Goal: Transaction & Acquisition: Purchase product/service

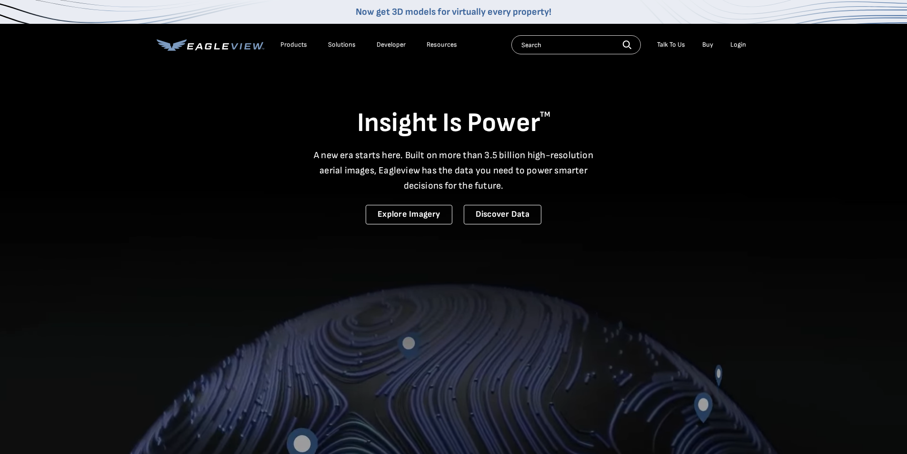
click at [740, 46] on div "Login" at bounding box center [739, 44] width 16 height 9
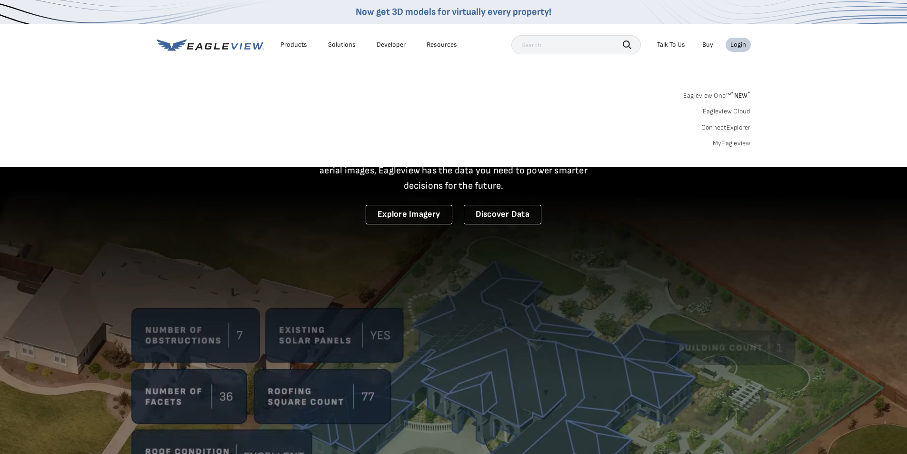
click at [300, 42] on div "Products" at bounding box center [294, 44] width 27 height 9
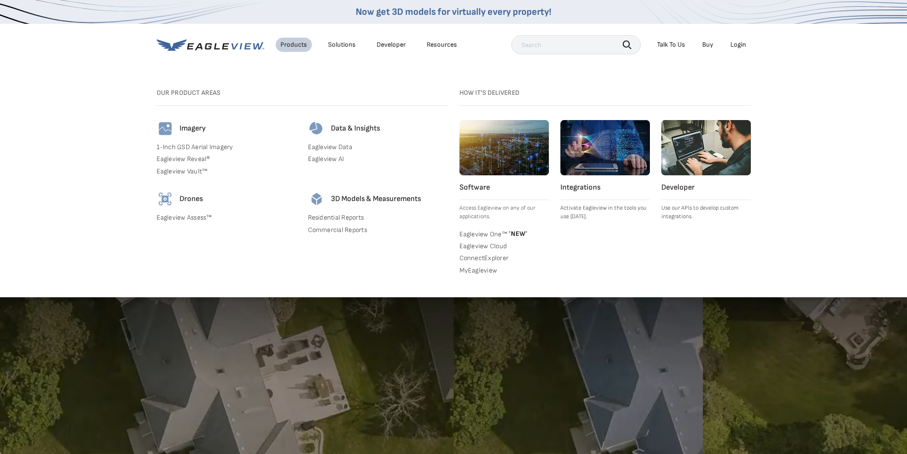
click at [739, 43] on div "Login" at bounding box center [739, 44] width 16 height 9
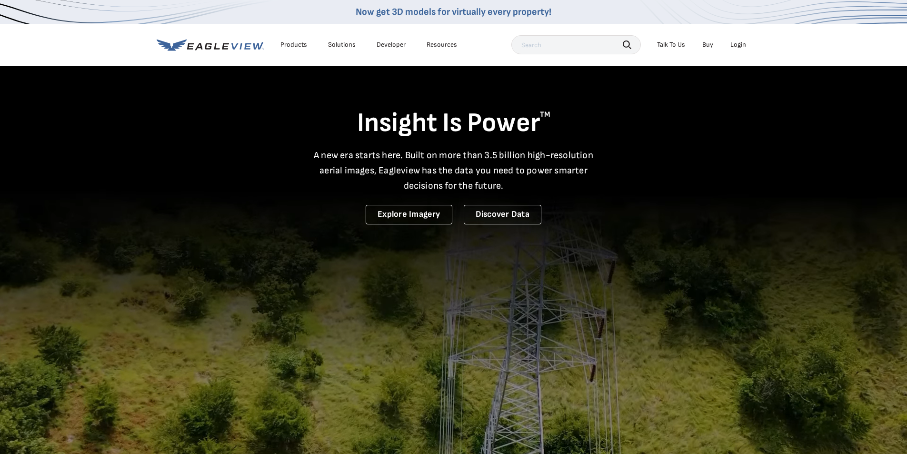
click at [214, 44] on icon at bounding box center [211, 45] width 108 height 12
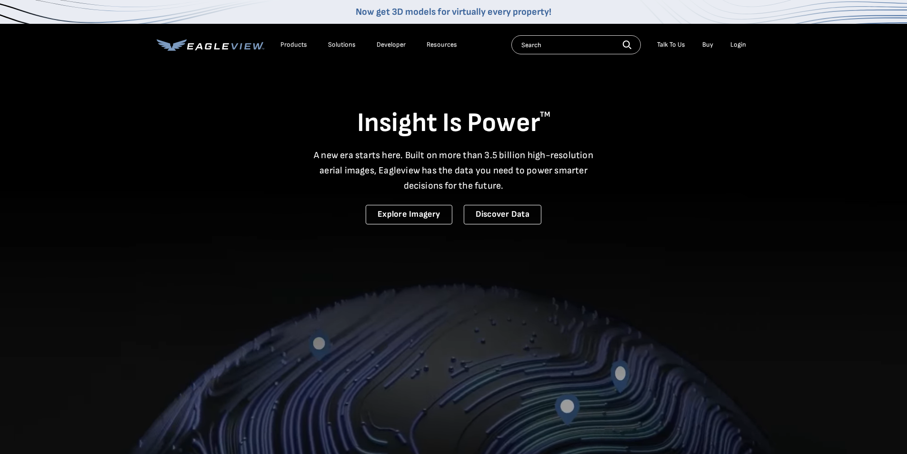
click at [304, 46] on div "Products" at bounding box center [294, 44] width 27 height 9
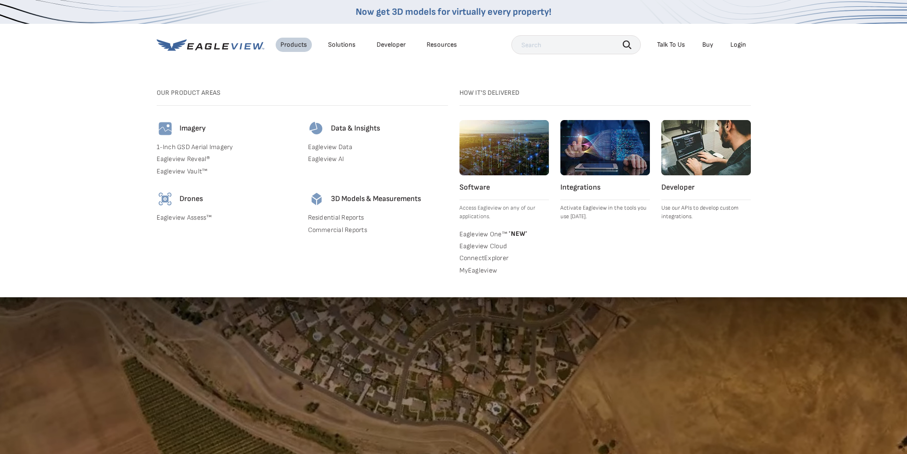
click at [321, 218] on link "Residential Reports" at bounding box center [378, 217] width 140 height 9
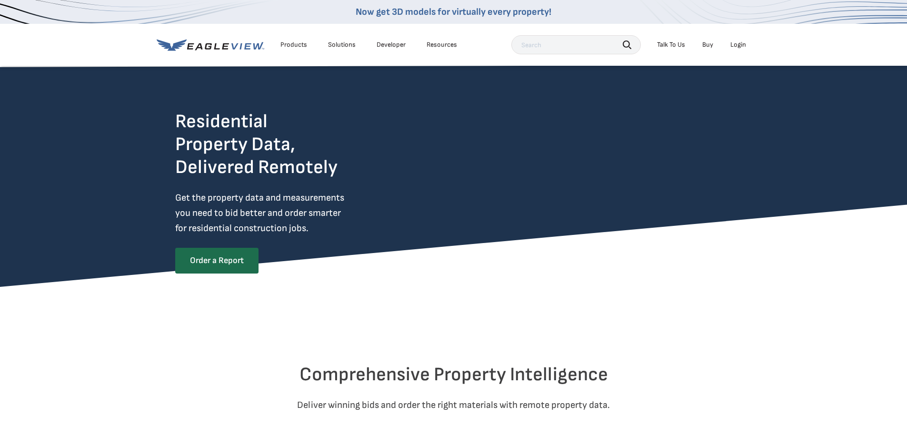
click at [739, 44] on div "Login" at bounding box center [739, 44] width 16 height 9
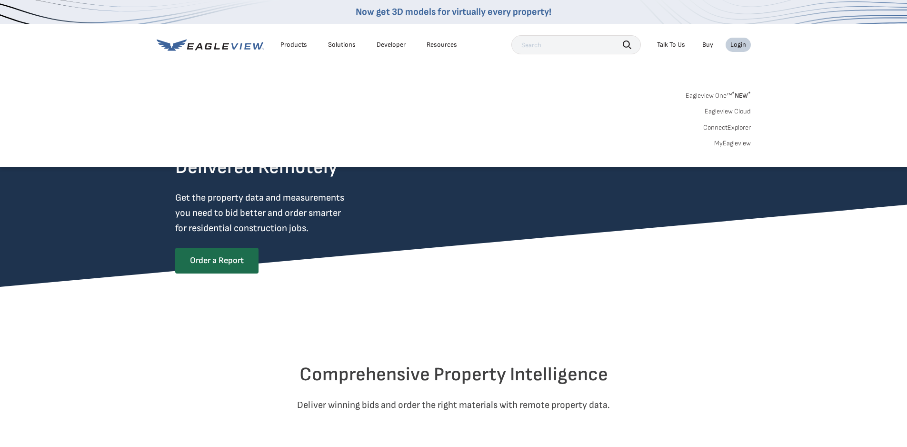
click at [721, 142] on link "MyEagleview" at bounding box center [732, 143] width 37 height 9
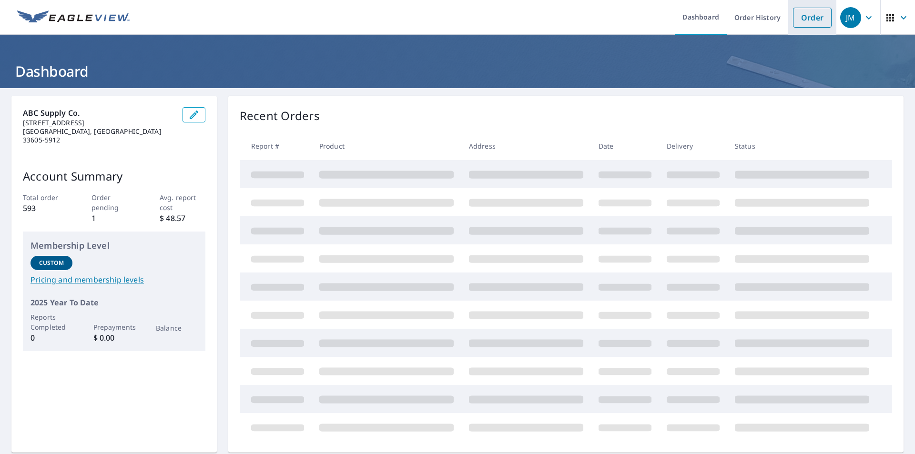
click at [804, 14] on link "Order" at bounding box center [812, 18] width 39 height 20
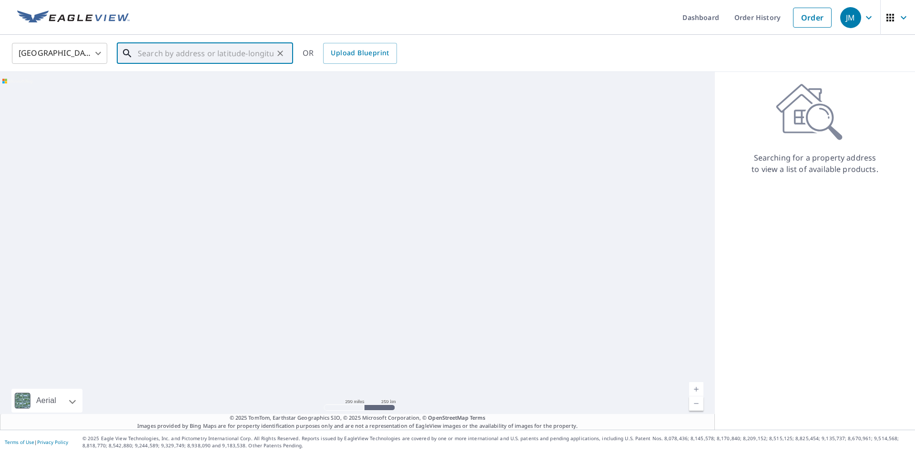
click at [144, 57] on input "text" at bounding box center [206, 53] width 136 height 27
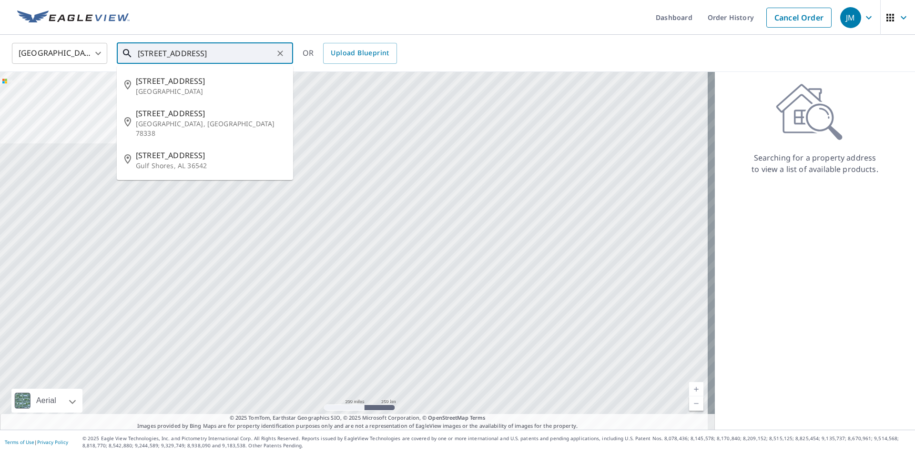
click at [175, 50] on input "[STREET_ADDRESS]" at bounding box center [206, 53] width 136 height 27
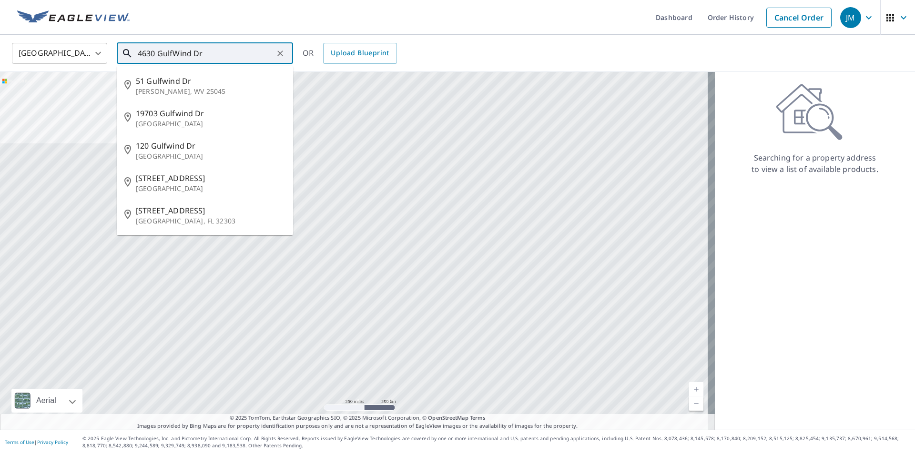
click at [230, 48] on input "4630 GulfWind Dr" at bounding box center [206, 53] width 136 height 27
click at [168, 188] on p "[GEOGRAPHIC_DATA]" at bounding box center [211, 189] width 150 height 10
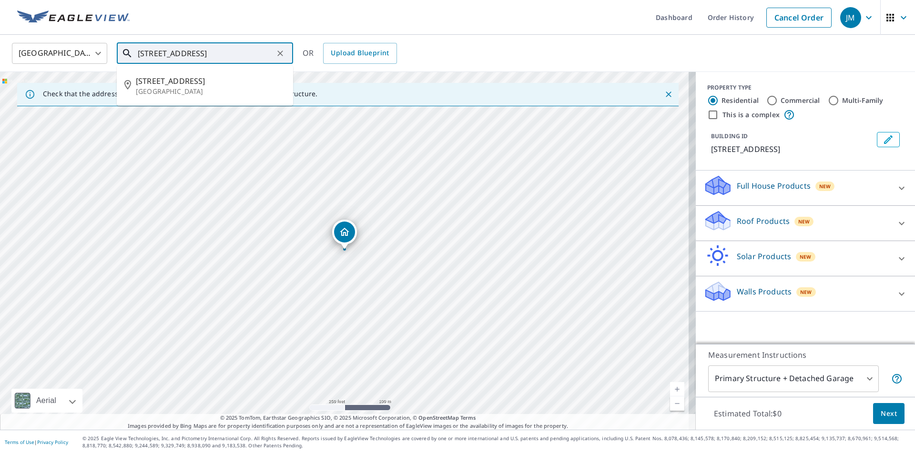
drag, startPoint x: 202, startPoint y: 53, endPoint x: 253, endPoint y: 57, distance: 51.1
click at [253, 57] on input "[STREET_ADDRESS]" at bounding box center [206, 53] width 136 height 27
drag, startPoint x: 231, startPoint y: 53, endPoint x: 248, endPoint y: 54, distance: 16.7
click at [248, 54] on input "[STREET_ADDRESS][PERSON_NAME]" at bounding box center [206, 53] width 136 height 27
drag, startPoint x: 227, startPoint y: 54, endPoint x: 262, endPoint y: 54, distance: 35.7
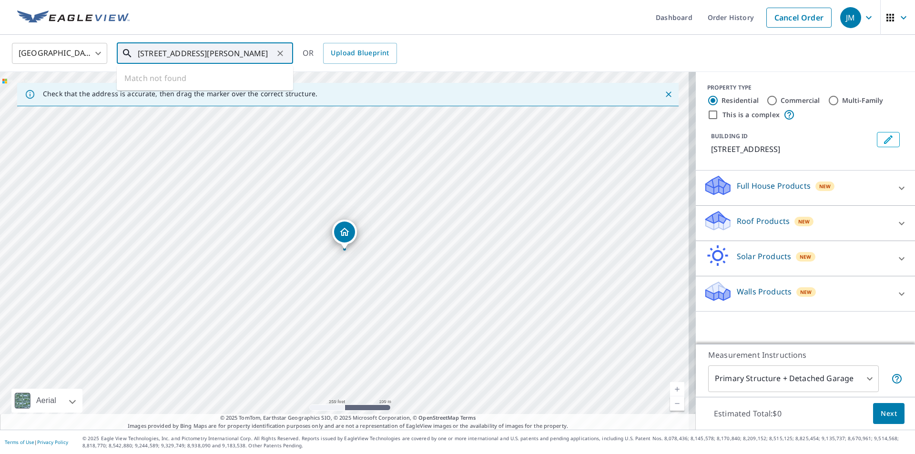
click at [262, 54] on input "[STREET_ADDRESS][PERSON_NAME]" at bounding box center [206, 53] width 136 height 27
drag, startPoint x: 230, startPoint y: 56, endPoint x: 108, endPoint y: 54, distance: 121.5
click at [108, 54] on div "United States [GEOGRAPHIC_DATA] ​ [STREET_ADDRESS][PERSON_NAME] ​ Match not fou…" at bounding box center [454, 53] width 898 height 22
click at [157, 79] on span "4630 Gulfwinds Dr" at bounding box center [211, 80] width 150 height 11
type input "[STREET_ADDRESS][PERSON_NAME]"
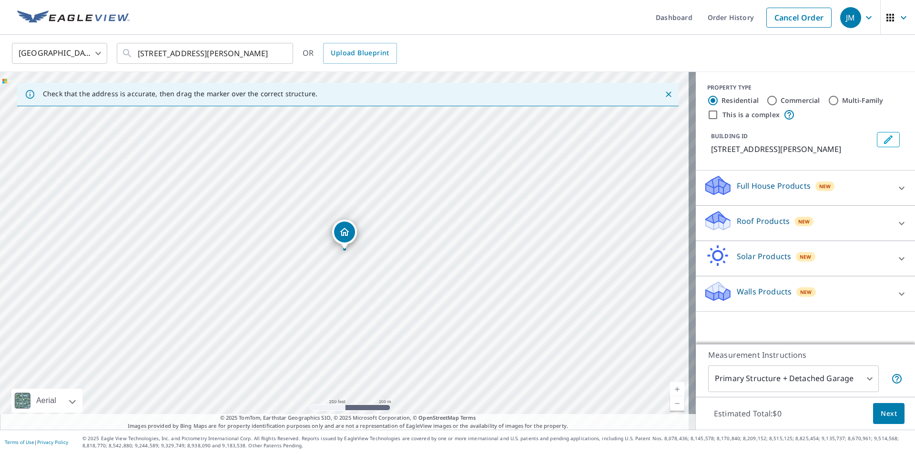
click at [708, 184] on icon at bounding box center [715, 182] width 21 height 12
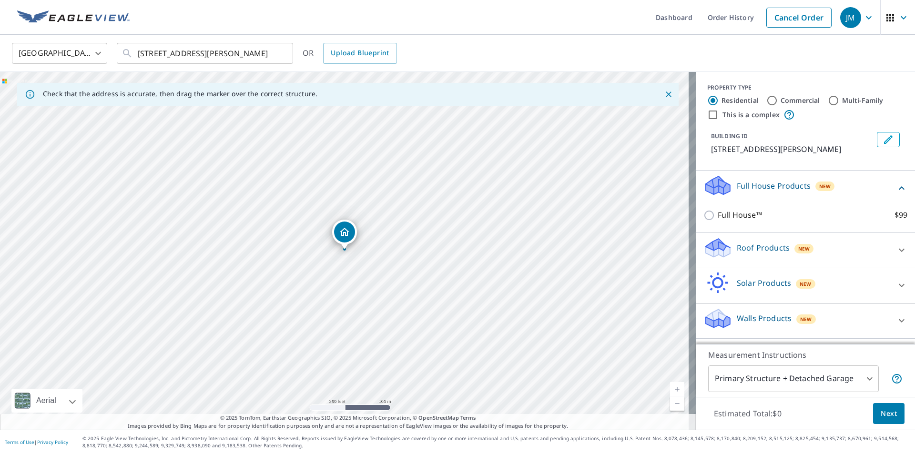
click at [715, 249] on icon at bounding box center [717, 245] width 24 height 12
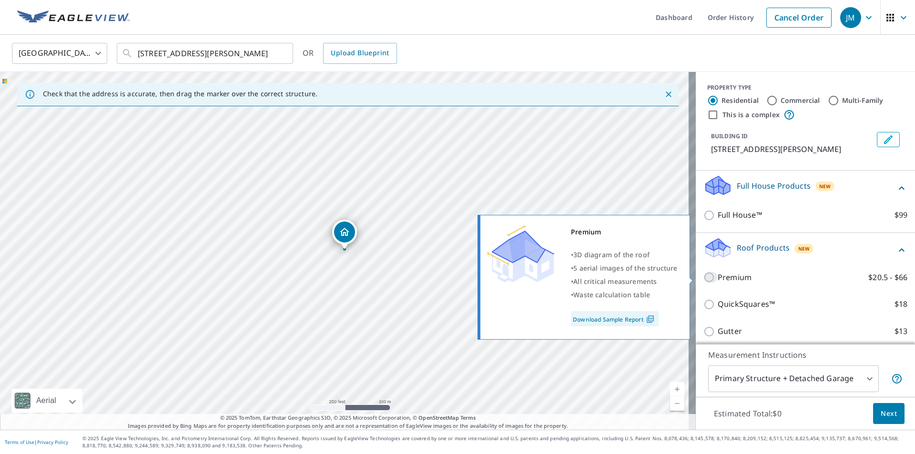
click at [703, 277] on input "Premium $20.5 - $66" at bounding box center [710, 276] width 14 height 11
checkbox input "true"
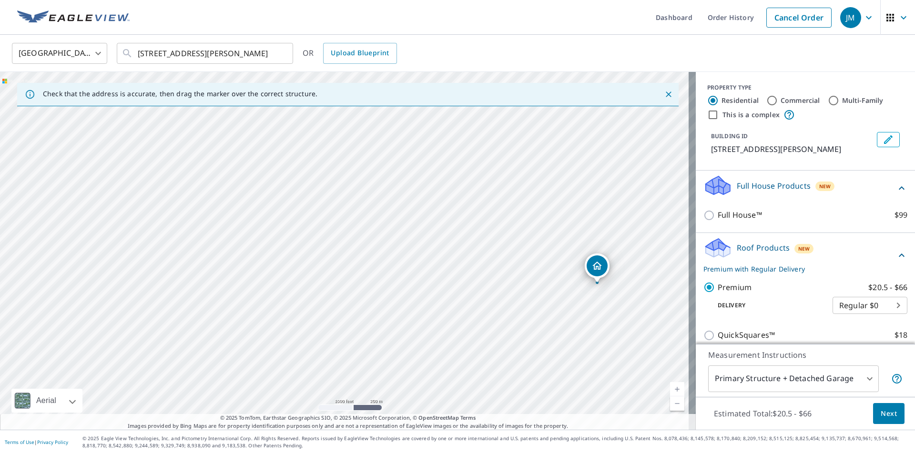
click at [883, 411] on span "Next" at bounding box center [888, 414] width 16 height 12
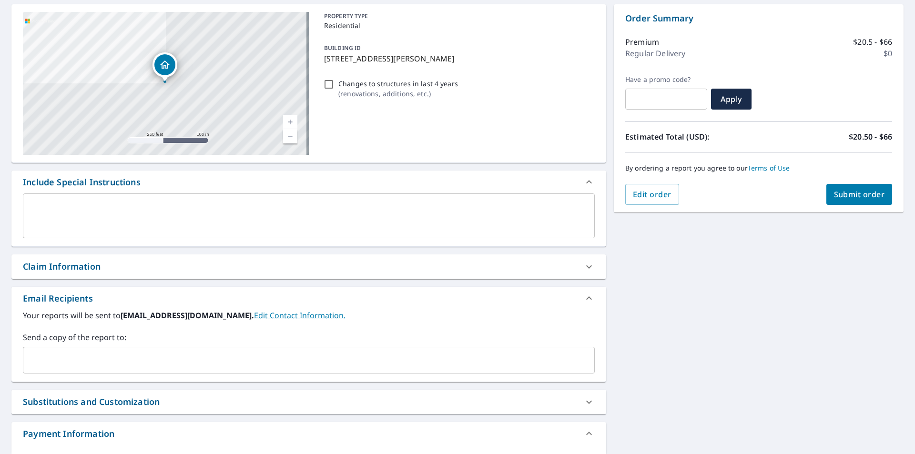
scroll to position [95, 0]
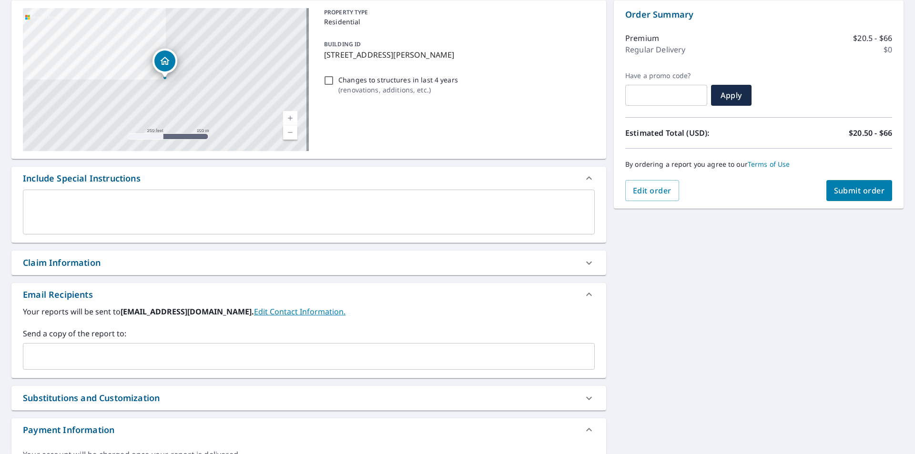
click at [31, 351] on input "text" at bounding box center [301, 356] width 549 height 18
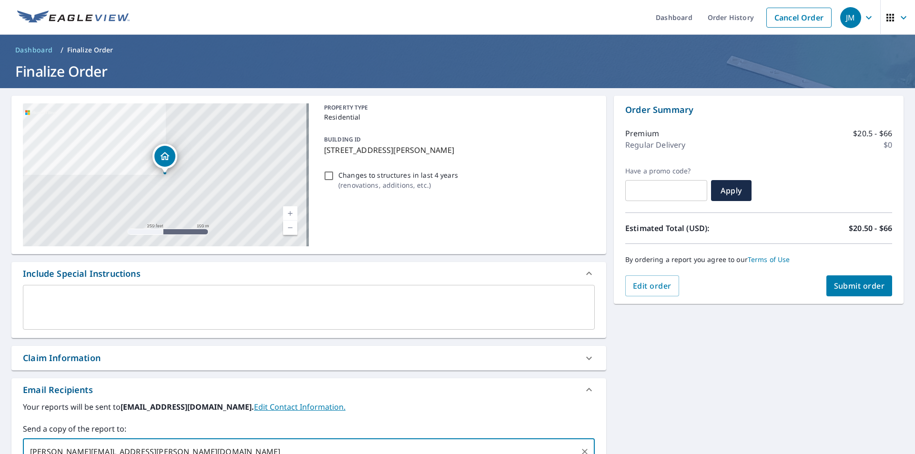
scroll to position [143, 0]
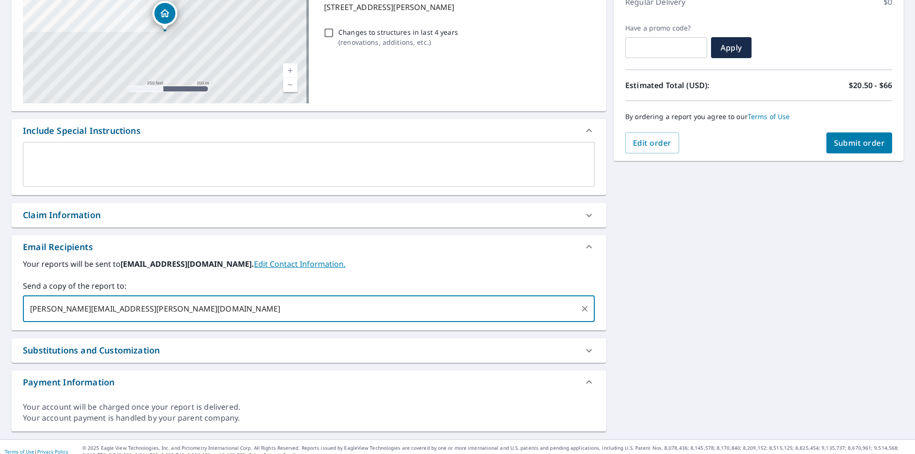
type input "[PERSON_NAME][EMAIL_ADDRESS][PERSON_NAME][DOMAIN_NAME]"
click at [854, 144] on span "Submit order" at bounding box center [859, 143] width 51 height 10
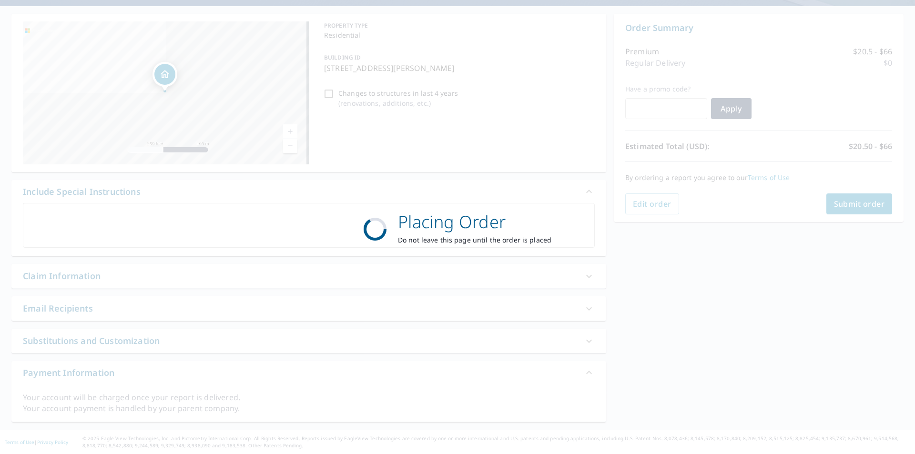
scroll to position [82, 0]
